Goal: Task Accomplishment & Management: Complete application form

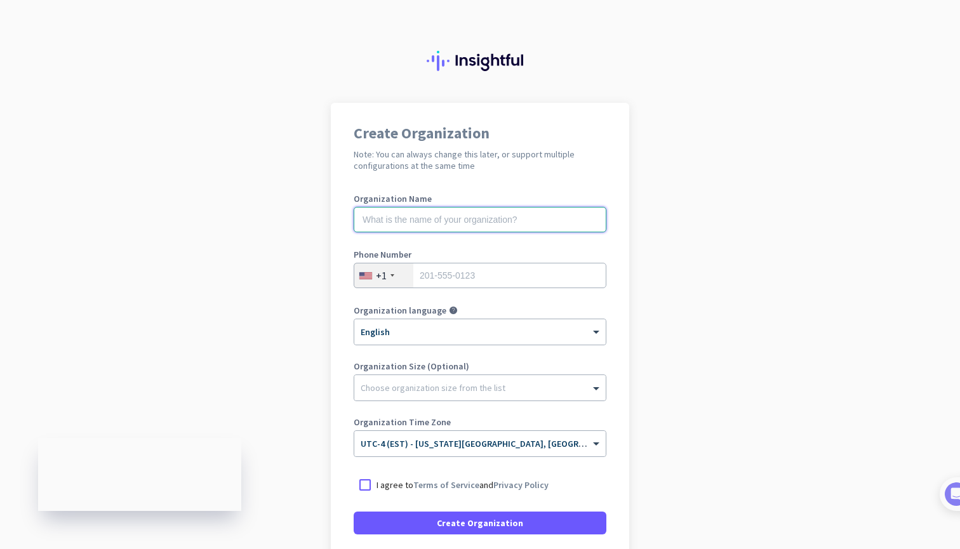
type input "m"
type input "Mercor"
type input "9177145433"
click at [663, 330] on app-onboarding-organization "Create Organization Note: You can always change this later, or support multiple…" at bounding box center [480, 378] width 960 height 550
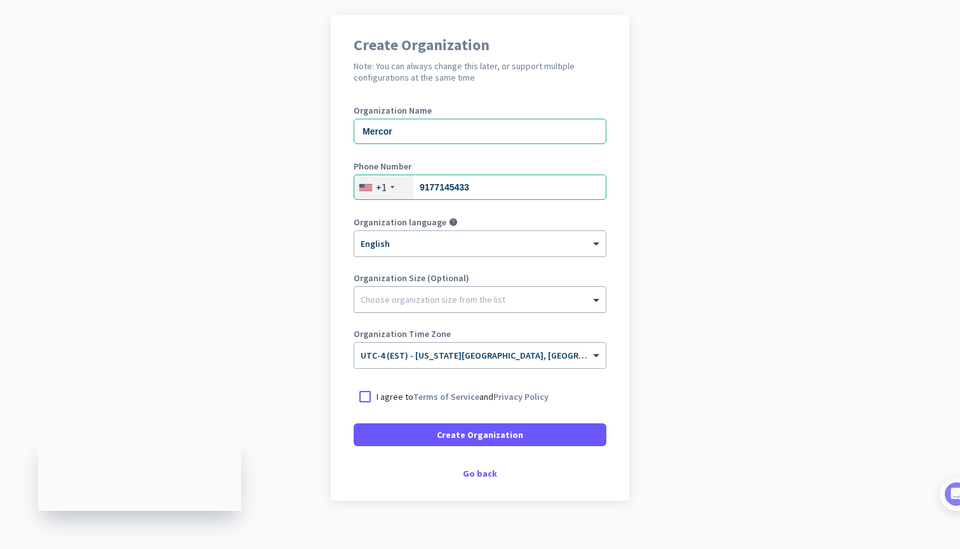
scroll to position [89, 0]
click at [369, 399] on div at bounding box center [365, 396] width 23 height 23
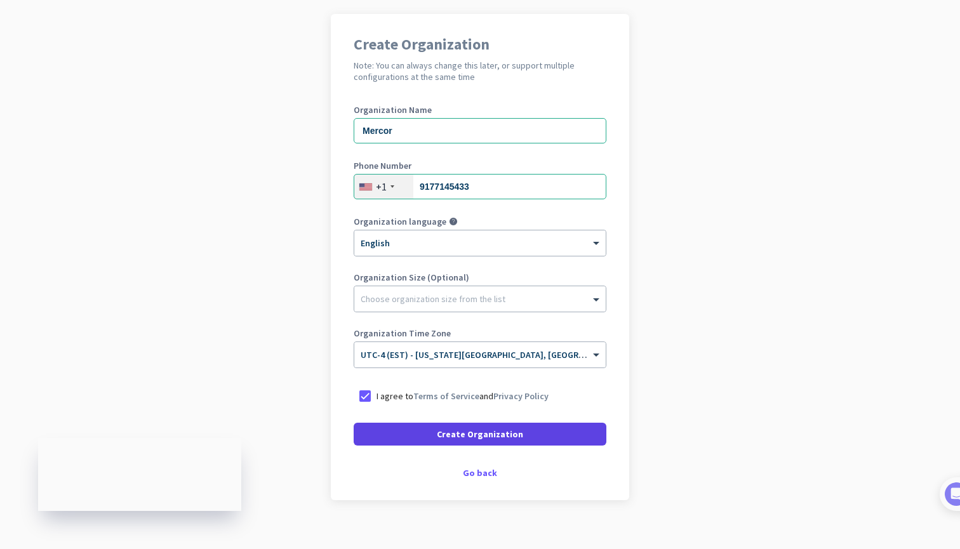
click at [477, 437] on span "Create Organization" at bounding box center [480, 434] width 86 height 13
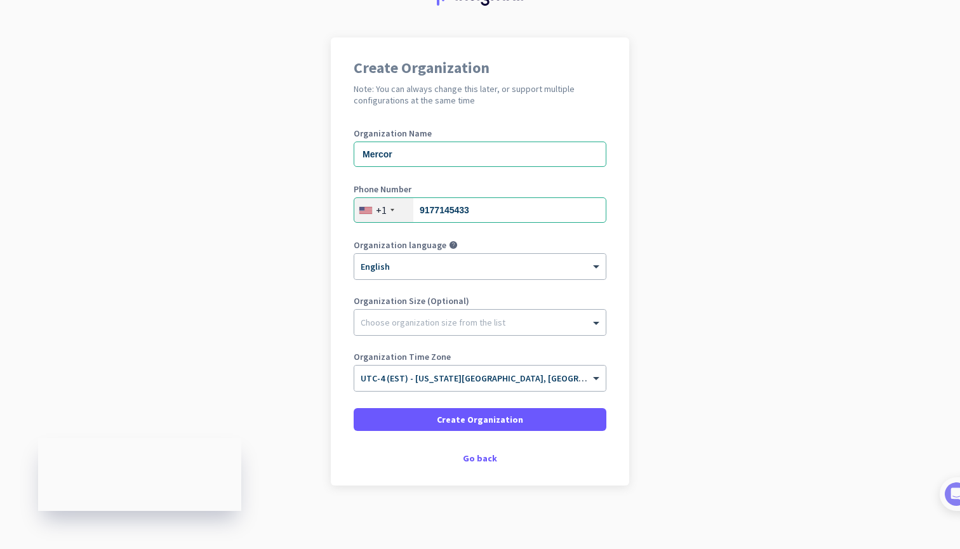
scroll to position [65, 0]
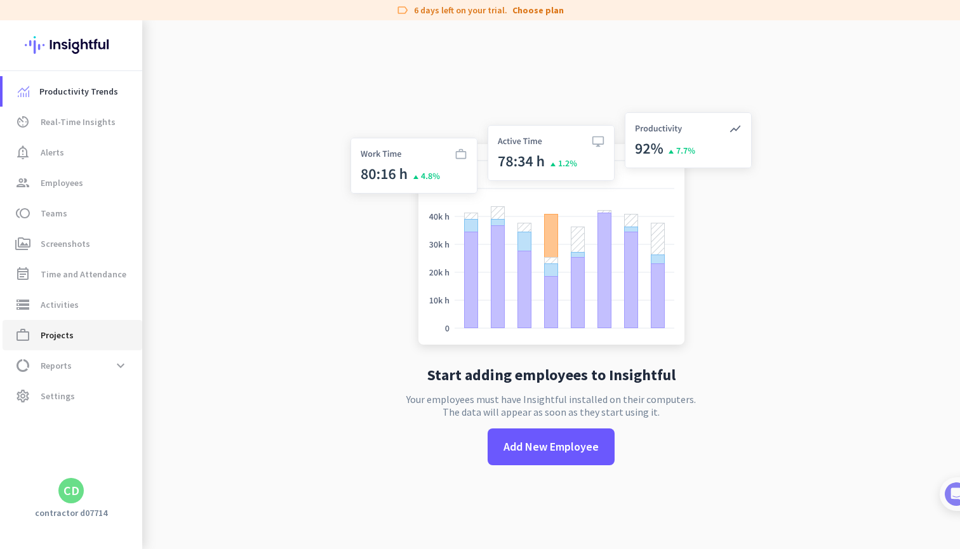
click at [86, 321] on link "work_outline Projects" at bounding box center [73, 335] width 140 height 30
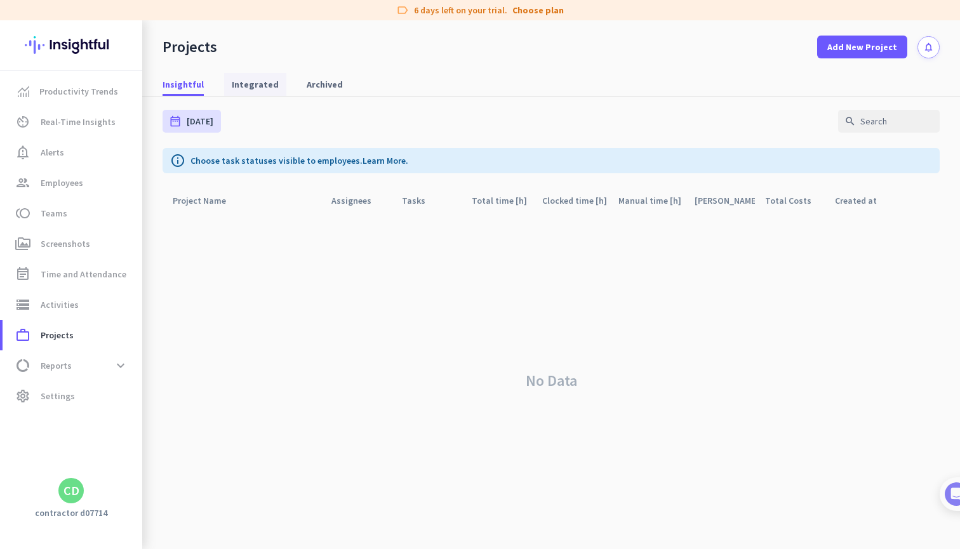
click at [232, 87] on span "Integrated" at bounding box center [255, 84] width 47 height 13
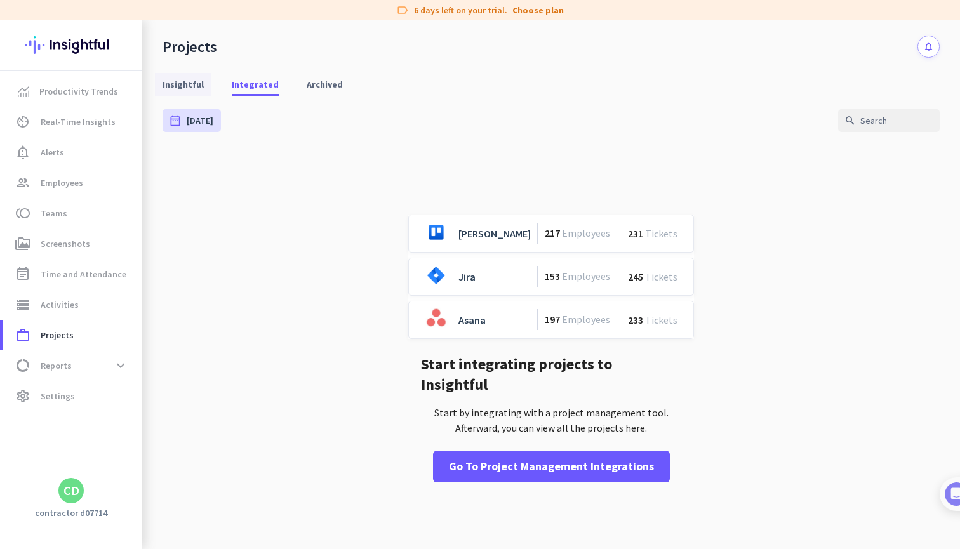
click at [181, 88] on span "Insightful" at bounding box center [183, 84] width 41 height 13
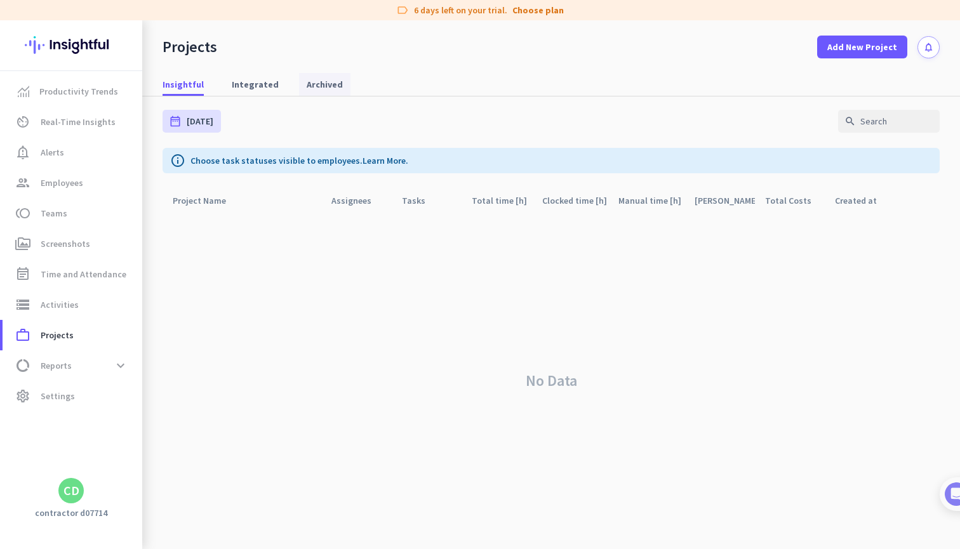
click at [312, 82] on span "Archived" at bounding box center [325, 84] width 36 height 13
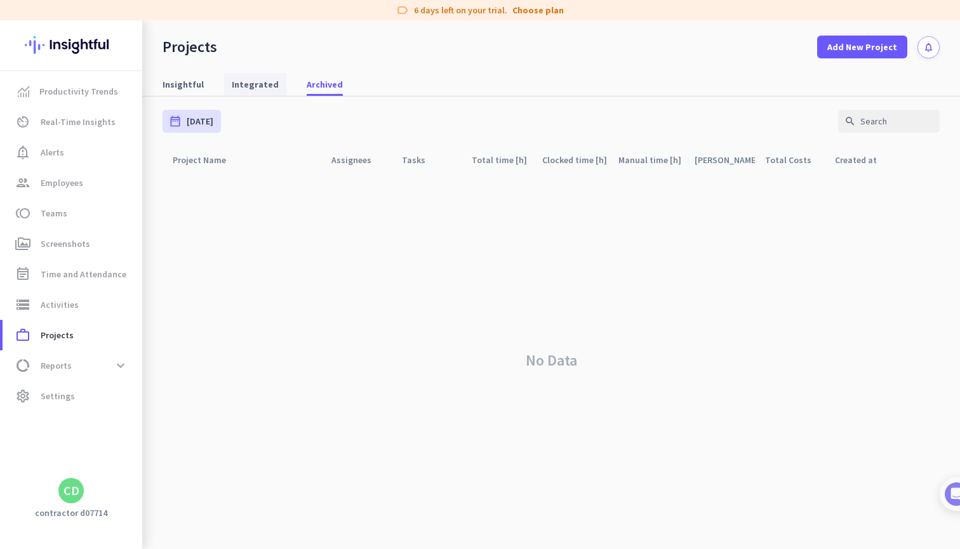
click at [258, 82] on span "Integrated" at bounding box center [255, 84] width 47 height 13
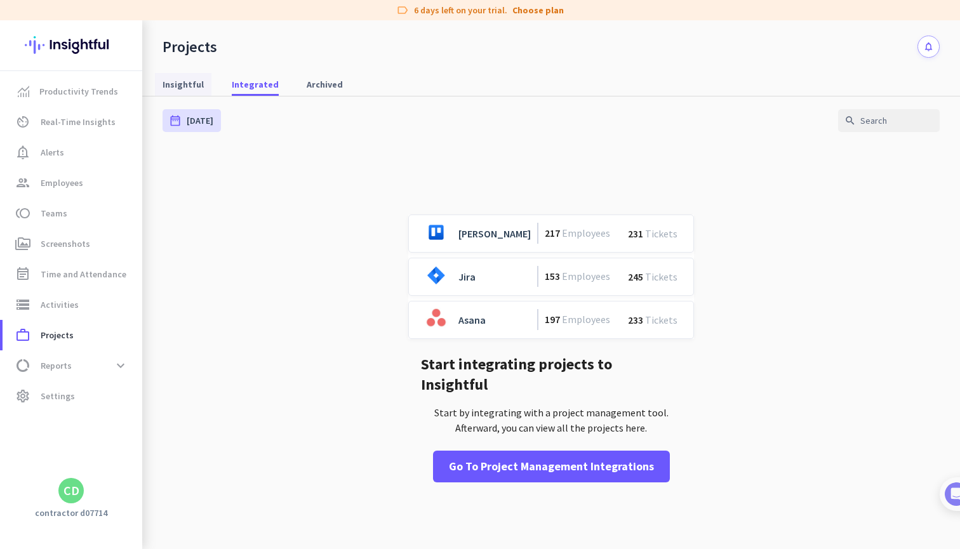
click at [182, 86] on span "Insightful" at bounding box center [183, 84] width 41 height 13
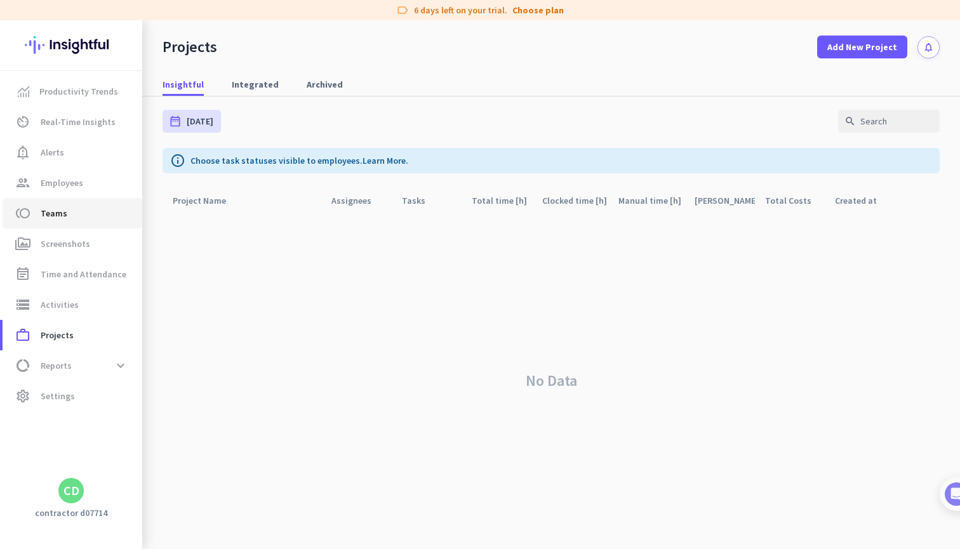
click at [95, 220] on span "toll Teams" at bounding box center [72, 213] width 119 height 15
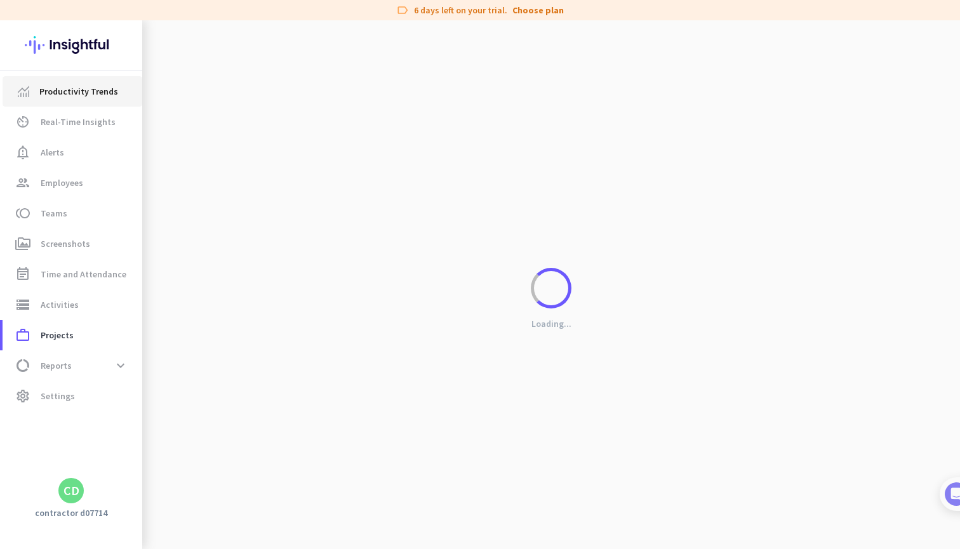
click at [94, 93] on span "Productivity Trends" at bounding box center [78, 91] width 79 height 15
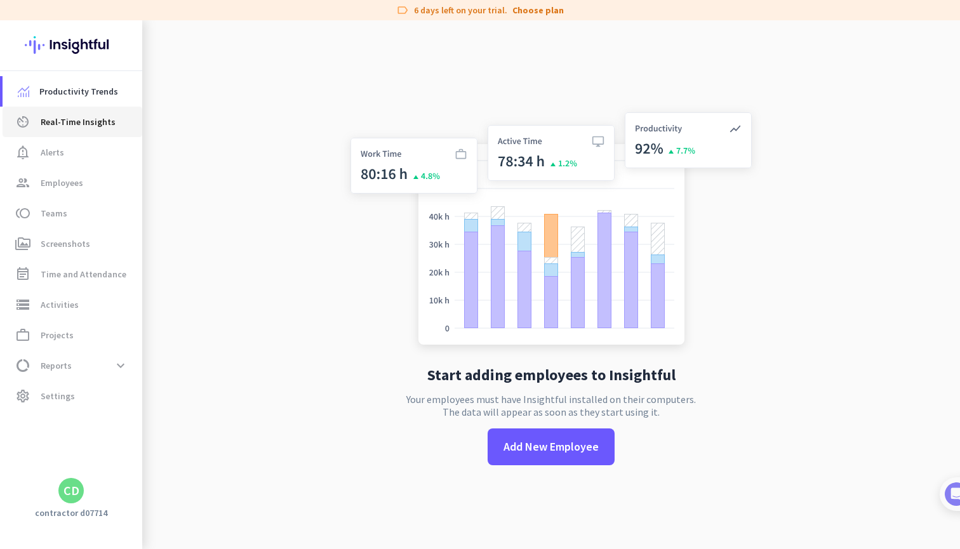
click at [95, 124] on span "Real-Time Insights" at bounding box center [78, 121] width 75 height 15
